Goal: Information Seeking & Learning: Compare options

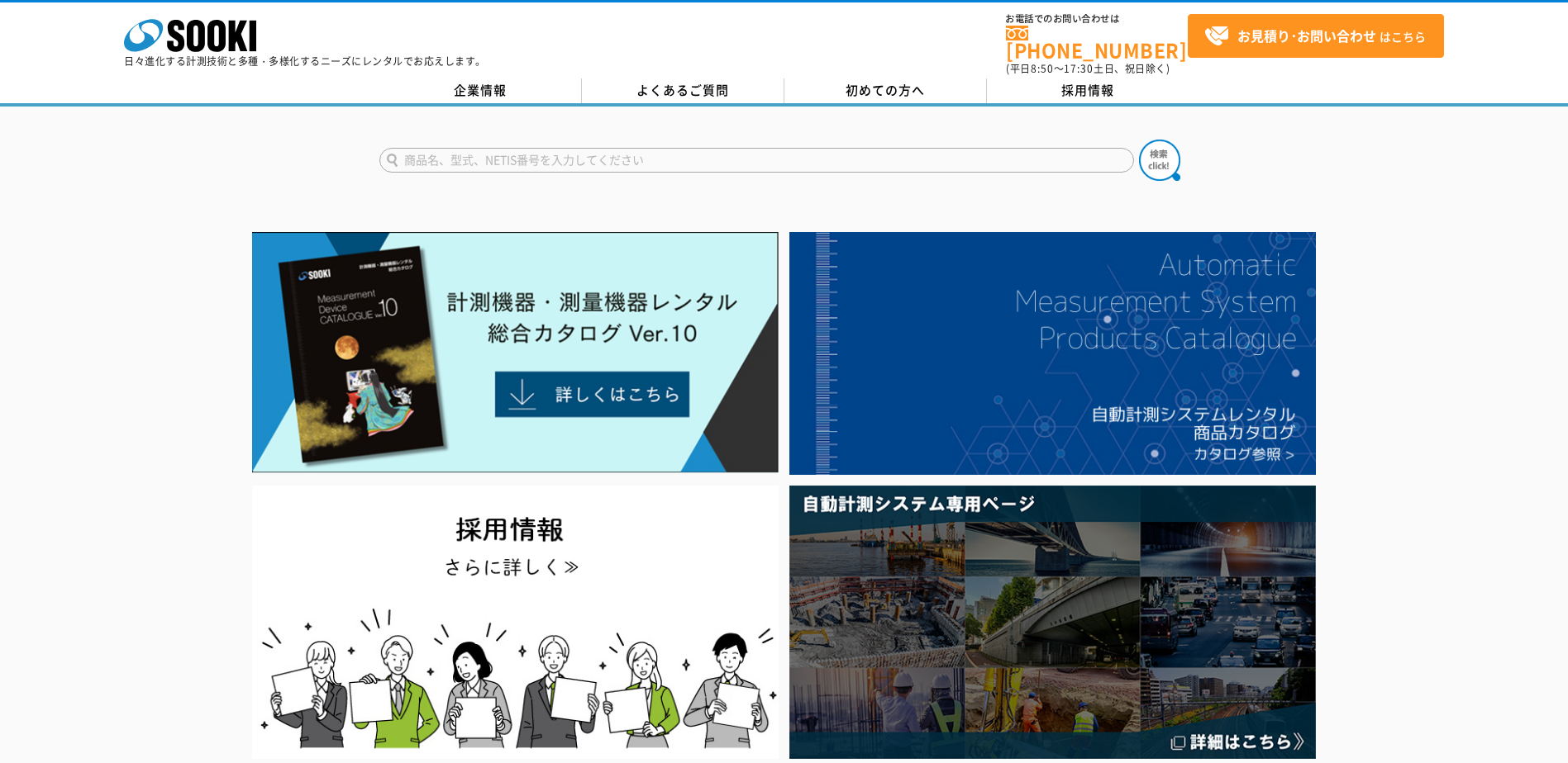
click at [601, 155] on input "text" at bounding box center [756, 160] width 754 height 24
type input "NL-42"
click at [1156, 144] on img at bounding box center [1159, 160] width 41 height 41
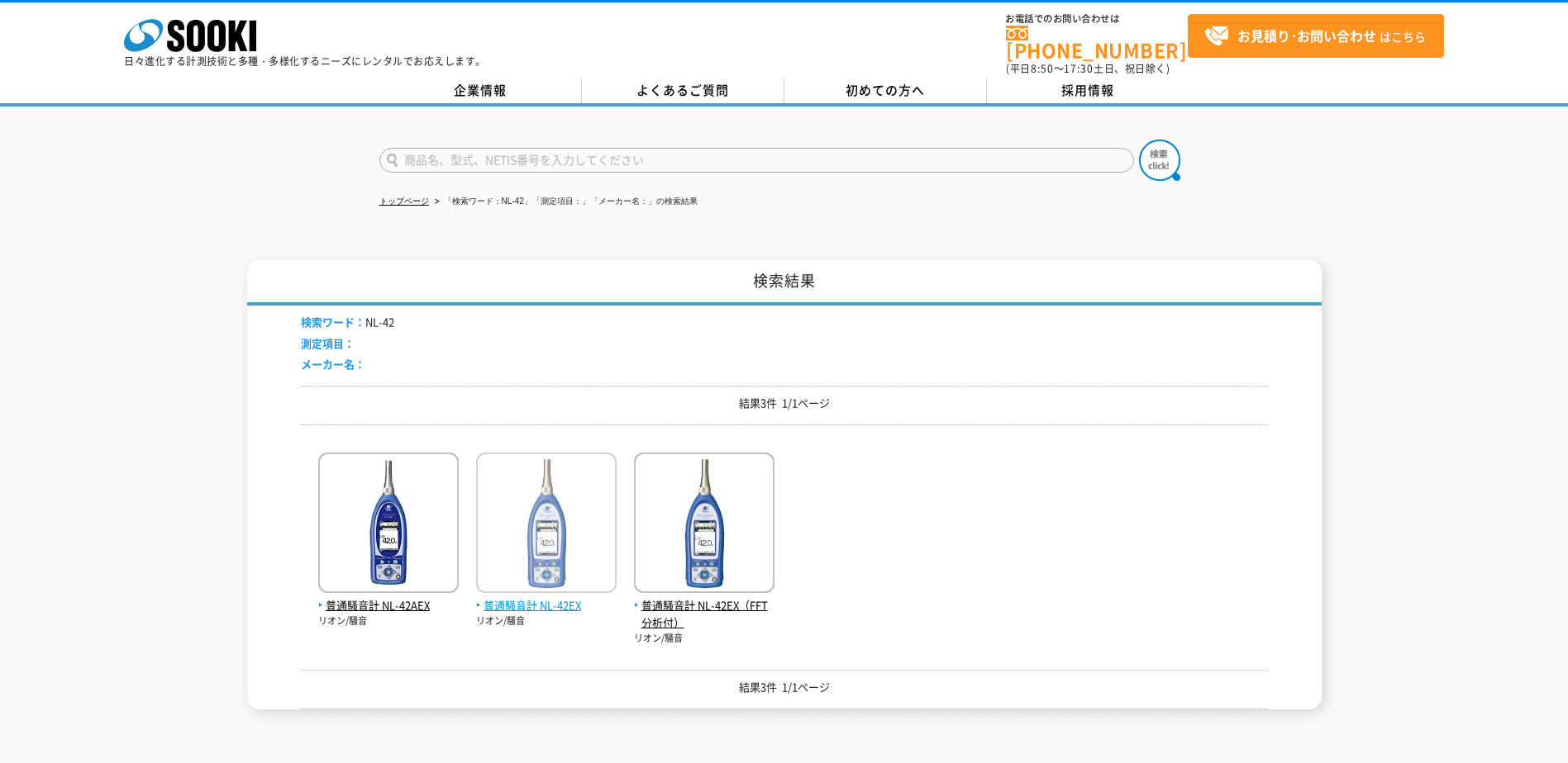
click at [576, 563] on img at bounding box center [546, 525] width 141 height 145
click at [368, 556] on img at bounding box center [388, 525] width 141 height 145
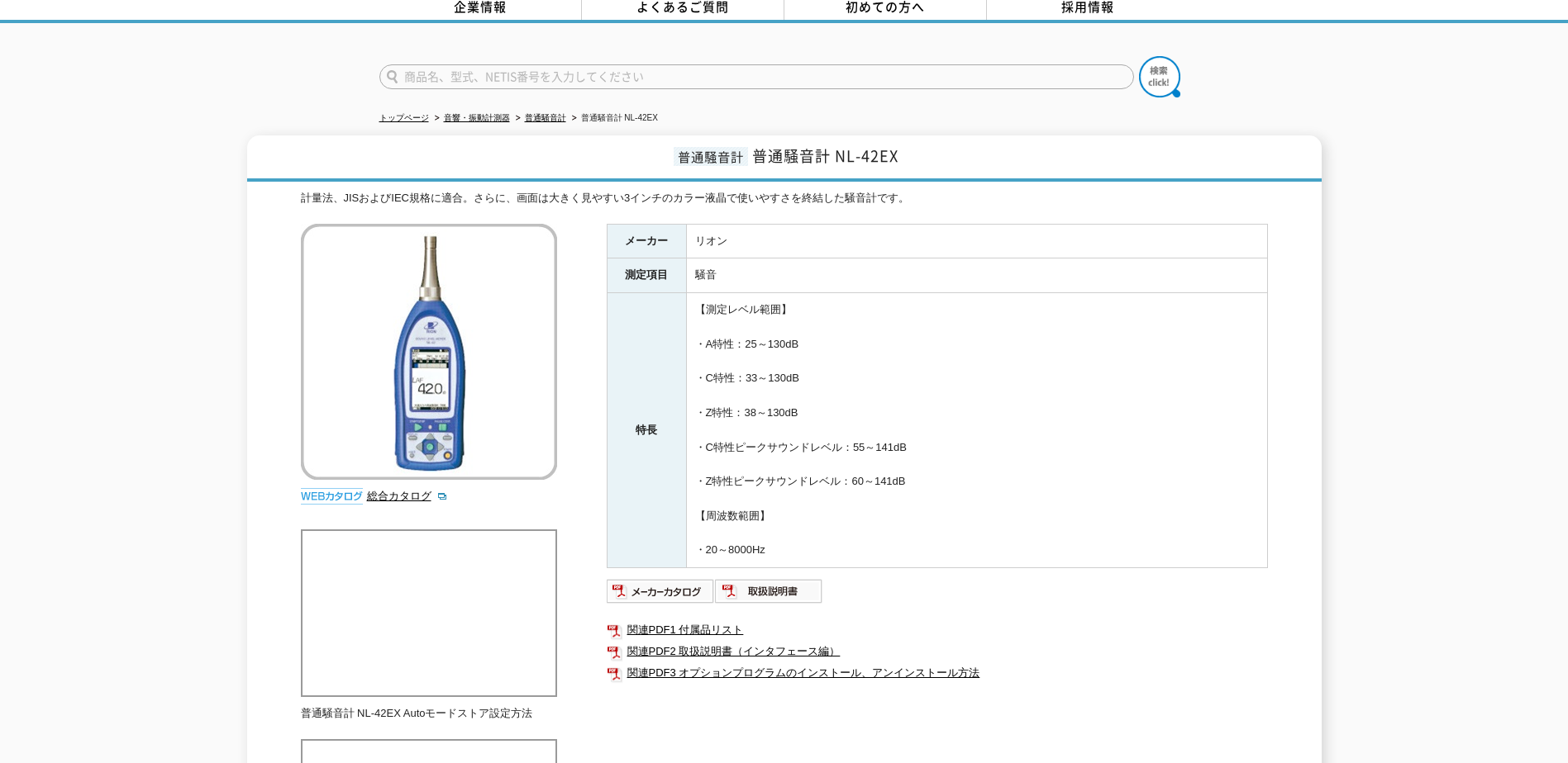
scroll to position [83, 0]
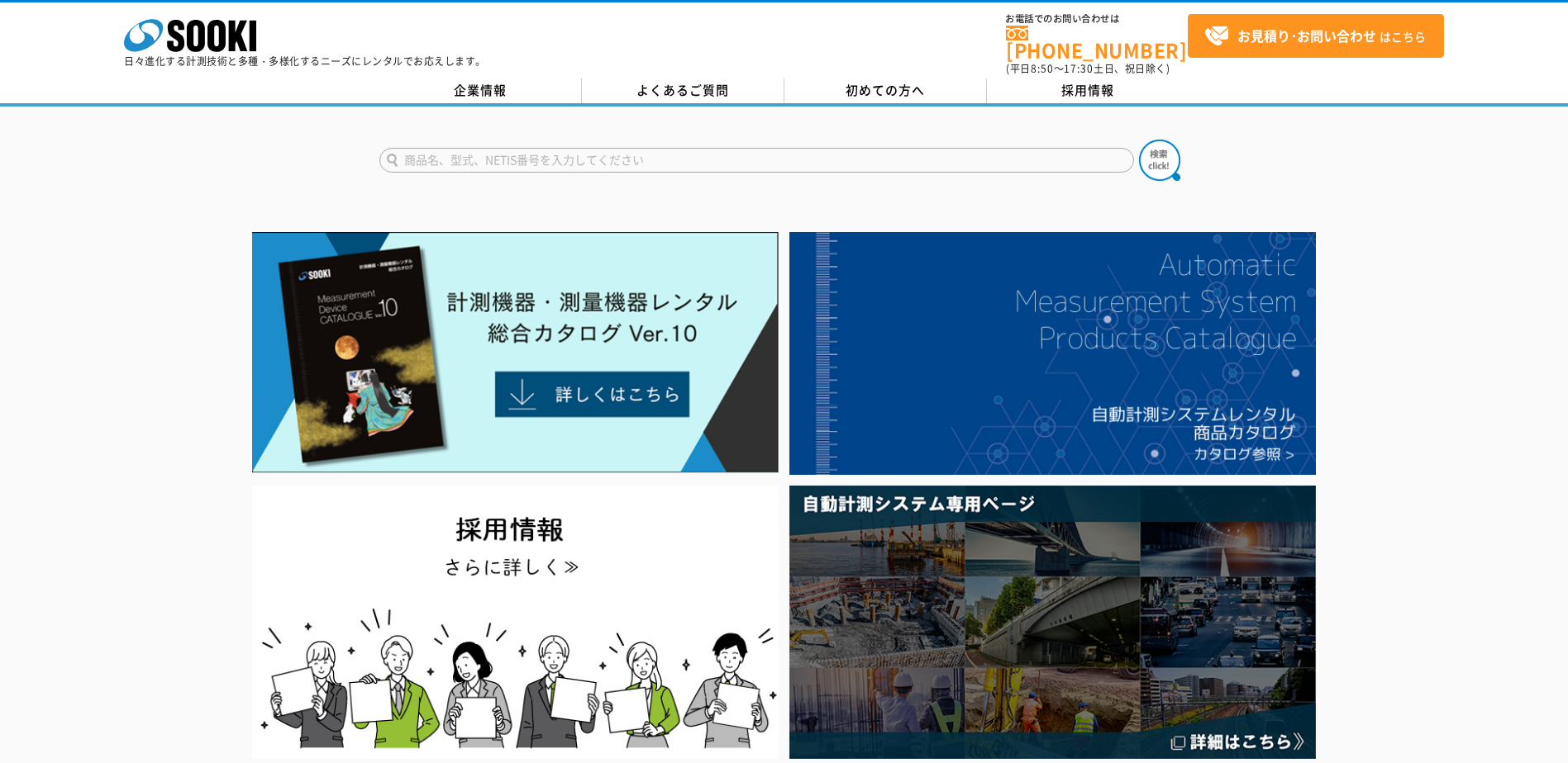
click at [571, 148] on input "text" at bounding box center [756, 160] width 754 height 24
type input "カメラスタンド"
click at [1139, 140] on button at bounding box center [1159, 160] width 41 height 41
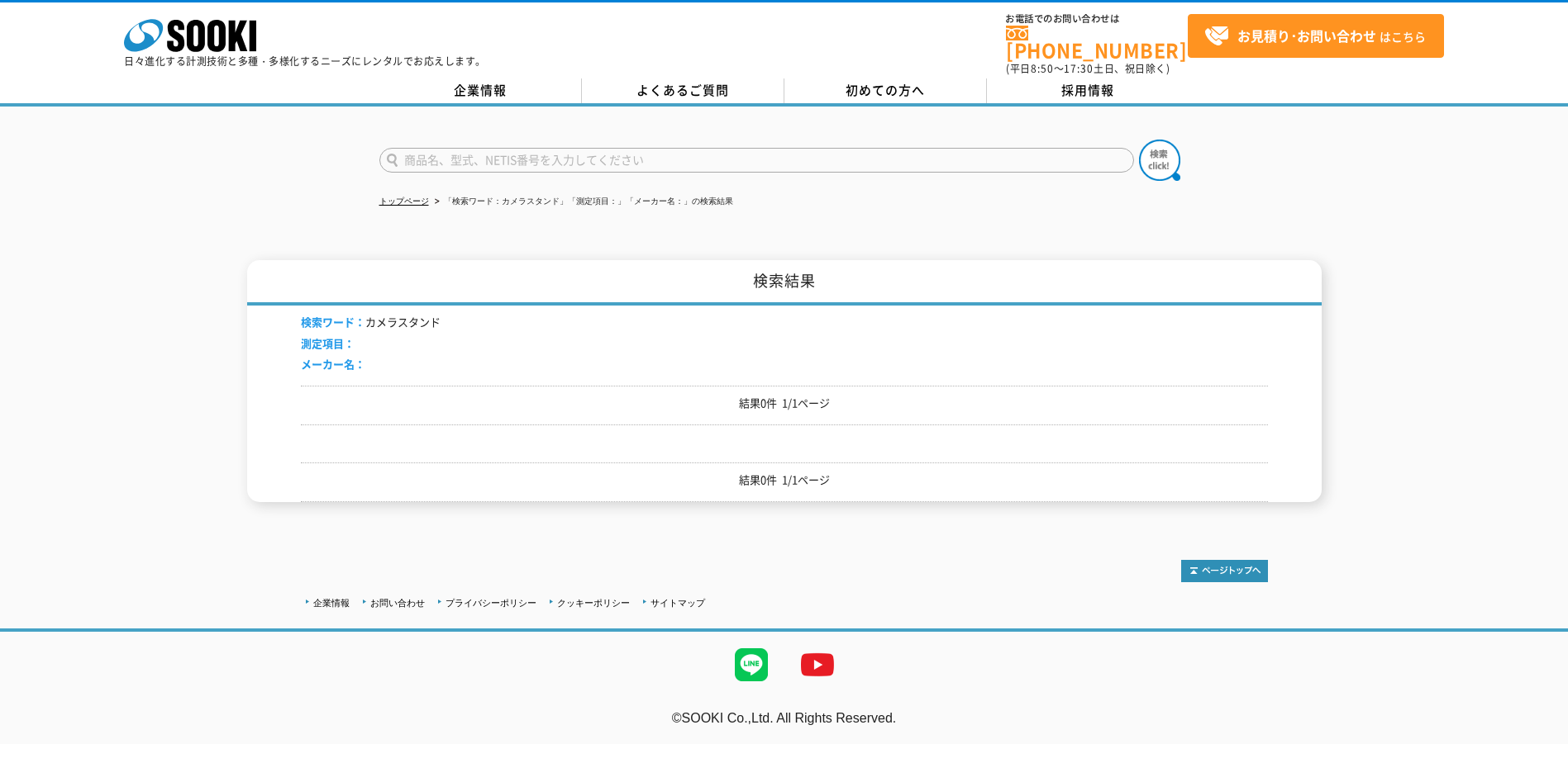
click at [179, 16] on div "株式会社 ソーキ spMenu 日々進化する計測技術と多種・多様化するニーズにレンタルでお応えします。" at bounding box center [305, 39] width 362 height 56
click at [178, 28] on icon "株式会社 ソーキ" at bounding box center [190, 35] width 132 height 33
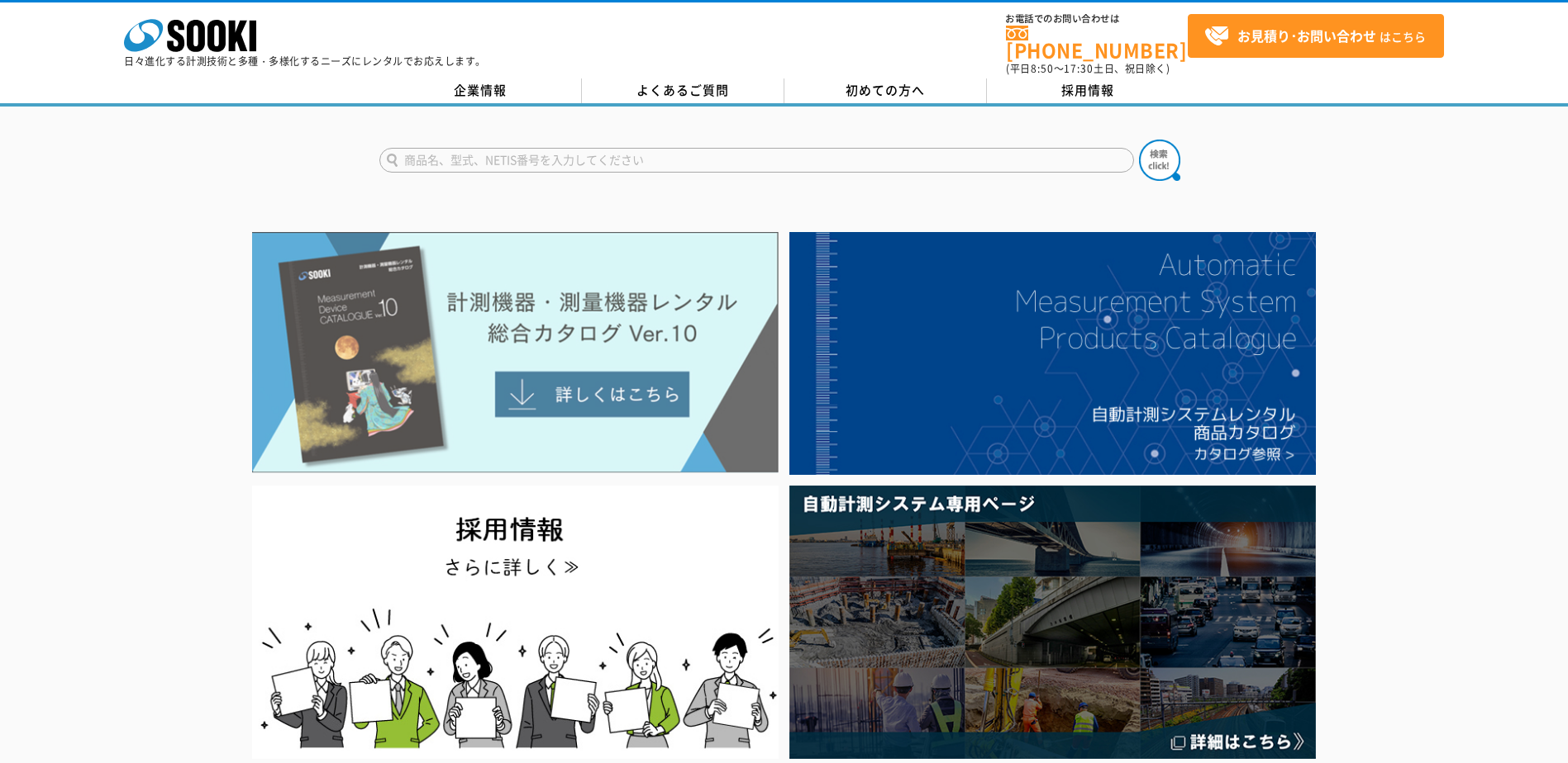
click at [542, 373] on img at bounding box center [515, 353] width 527 height 241
